Goal: Transaction & Acquisition: Subscribe to service/newsletter

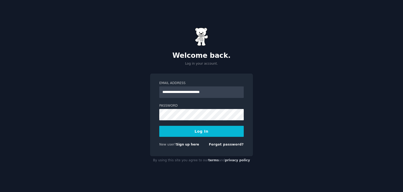
type input "**********"
click at [196, 128] on button "Log In" at bounding box center [201, 131] width 84 height 11
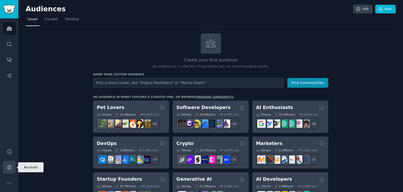
click at [12, 168] on link "Account" at bounding box center [9, 166] width 13 height 13
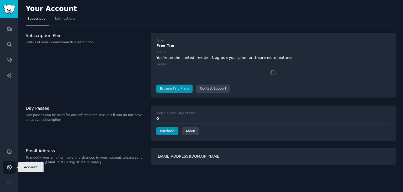
click at [12, 168] on link "Account" at bounding box center [9, 166] width 13 height 13
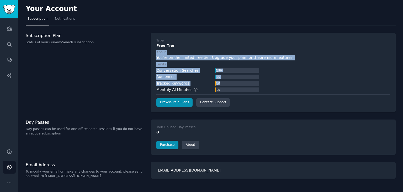
drag, startPoint x: 178, startPoint y: 44, endPoint x: 276, endPoint y: 82, distance: 105.9
click at [276, 82] on div "Type Free Tier About You're on the limited free tier. Upgrade your plan for the…" at bounding box center [273, 72] width 234 height 68
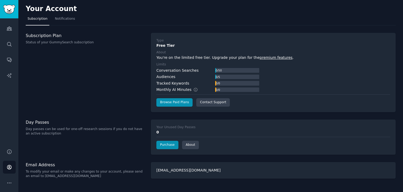
click at [276, 82] on div "Conversation Searches 0 / 50 Audiences 0 / 5 Tracked Keywords 0 / 0 Monthly AI …" at bounding box center [273, 80] width 234 height 25
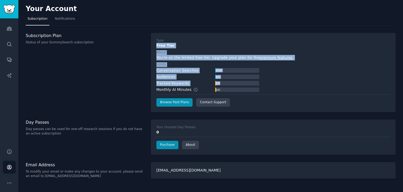
drag, startPoint x: 276, startPoint y: 82, endPoint x: 172, endPoint y: 37, distance: 113.9
click at [172, 37] on div "Type Free Tier About You're on the limited free tier. Upgrade your plan for the…" at bounding box center [273, 72] width 245 height 79
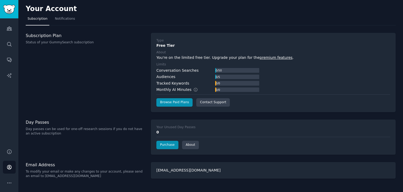
click at [172, 37] on div "Type Free Tier About You're on the limited free tier. Upgrade your plan for the…" at bounding box center [273, 72] width 245 height 79
drag, startPoint x: 172, startPoint y: 37, endPoint x: 262, endPoint y: 89, distance: 104.5
click at [262, 89] on div "Type Free Tier About You're on the limited free tier. Upgrade your plan for the…" at bounding box center [273, 72] width 245 height 79
click at [262, 89] on div "Conversation Searches 0 / 50 Audiences 0 / 5 Tracked Keywords 0 / 0 Monthly AI …" at bounding box center [273, 80] width 234 height 25
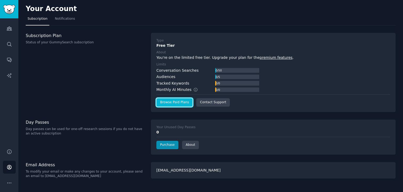
click at [176, 101] on link "Browse Paid Plans" at bounding box center [174, 102] width 36 height 8
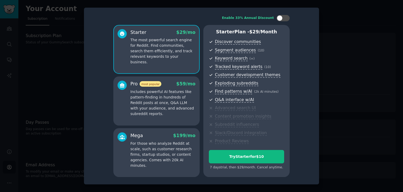
click at [58, 70] on div at bounding box center [201, 96] width 403 height 192
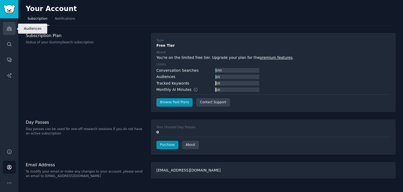
click at [6, 26] on link "Audiences" at bounding box center [9, 28] width 13 height 13
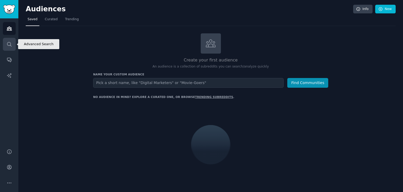
click at [8, 42] on icon "Sidebar" at bounding box center [9, 44] width 4 height 4
